Goal: Task Accomplishment & Management: Manage account settings

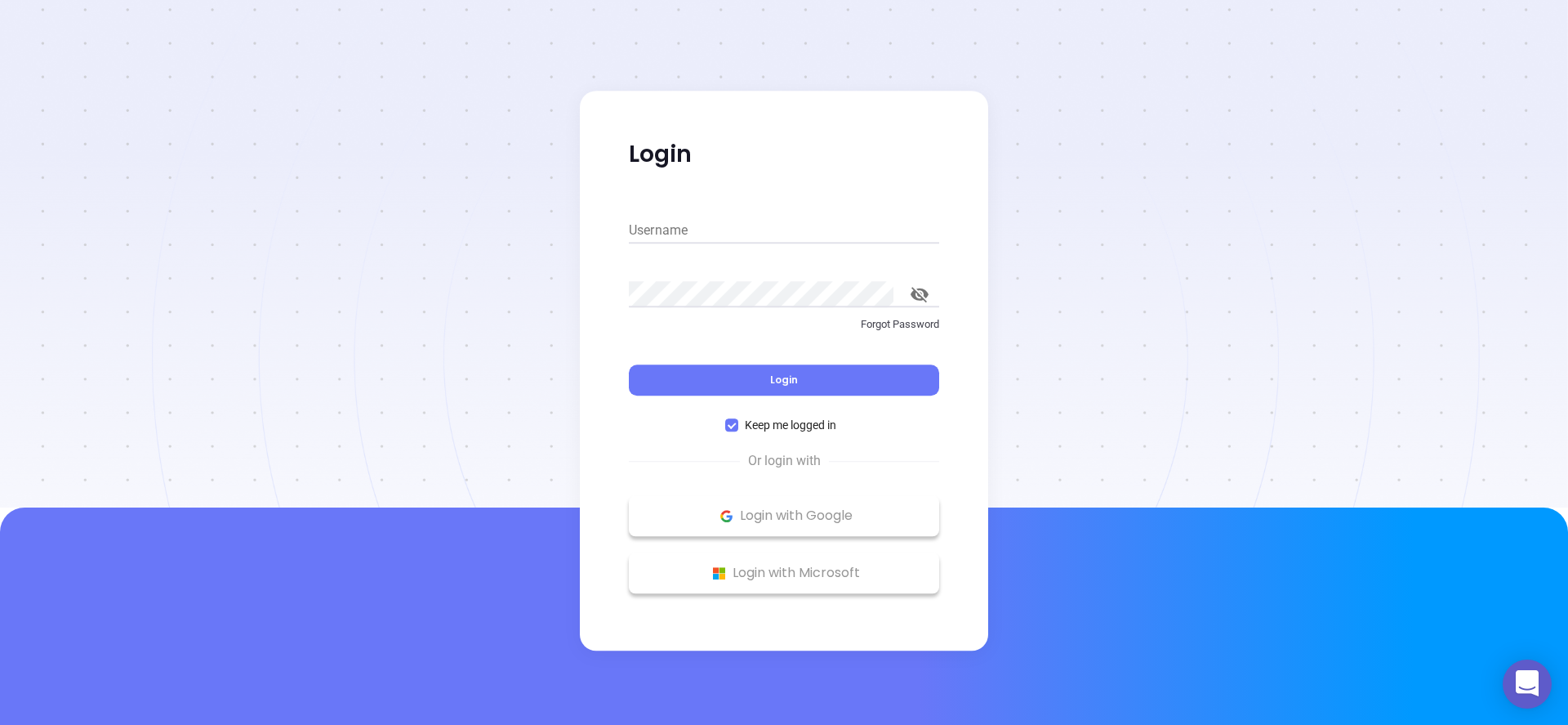
click at [710, 243] on div "Username" at bounding box center [784, 225] width 311 height 42
click at [706, 232] on input "Username" at bounding box center [784, 230] width 311 height 26
type input "[PERSON_NAME][EMAIL_ADDRESS][DOMAIN_NAME]"
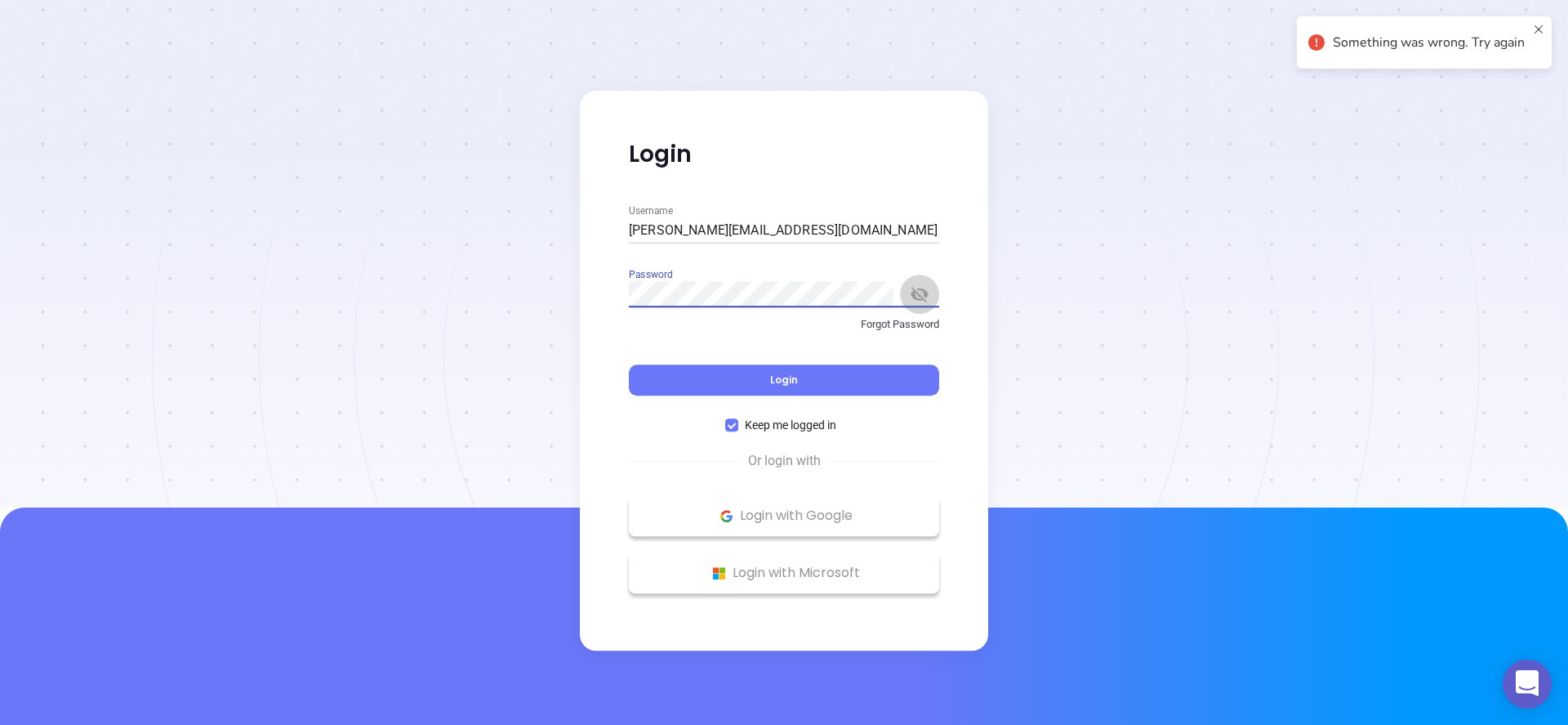
click at [925, 292] on icon "toggle password visibility" at bounding box center [919, 294] width 18 height 16
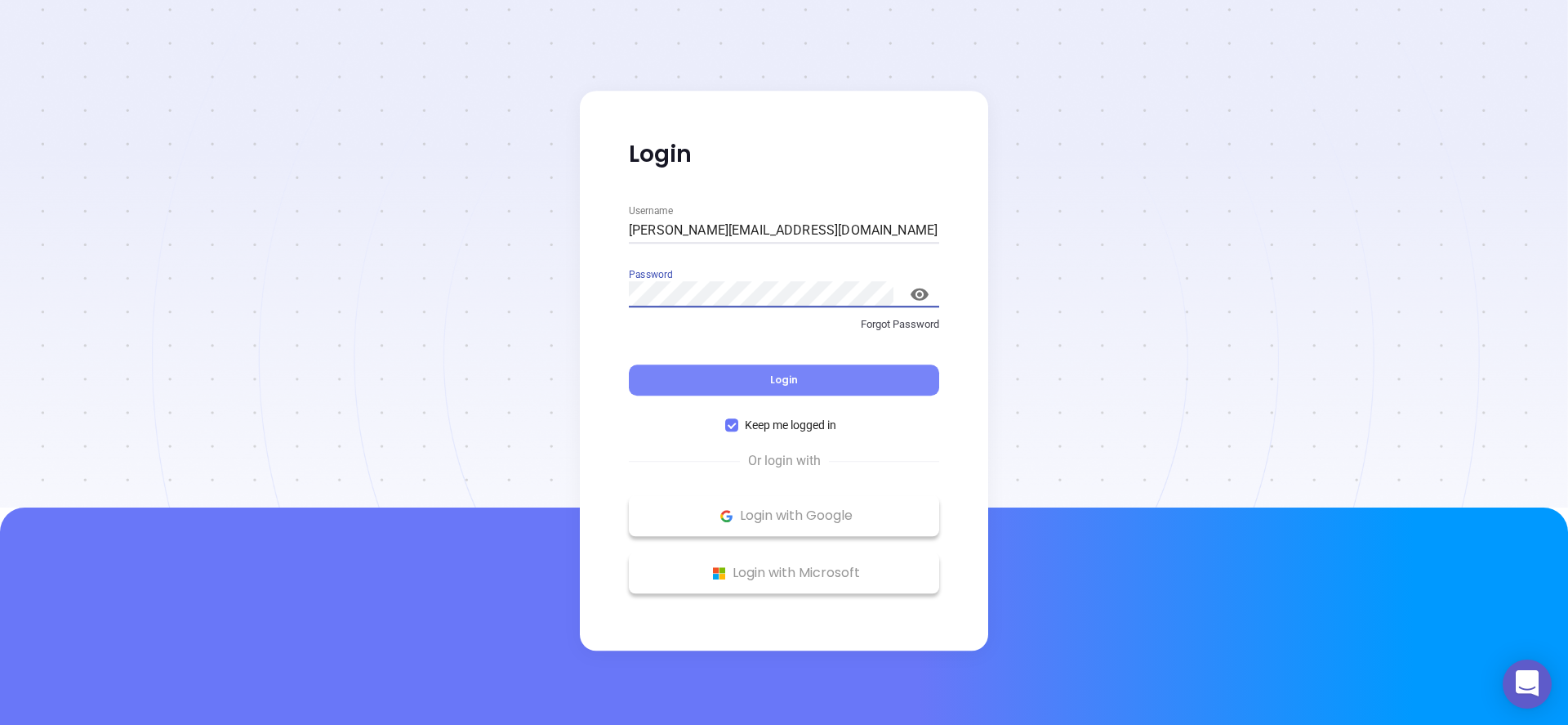
click at [768, 365] on button "Login" at bounding box center [784, 379] width 311 height 31
